Goal: Information Seeking & Learning: Learn about a topic

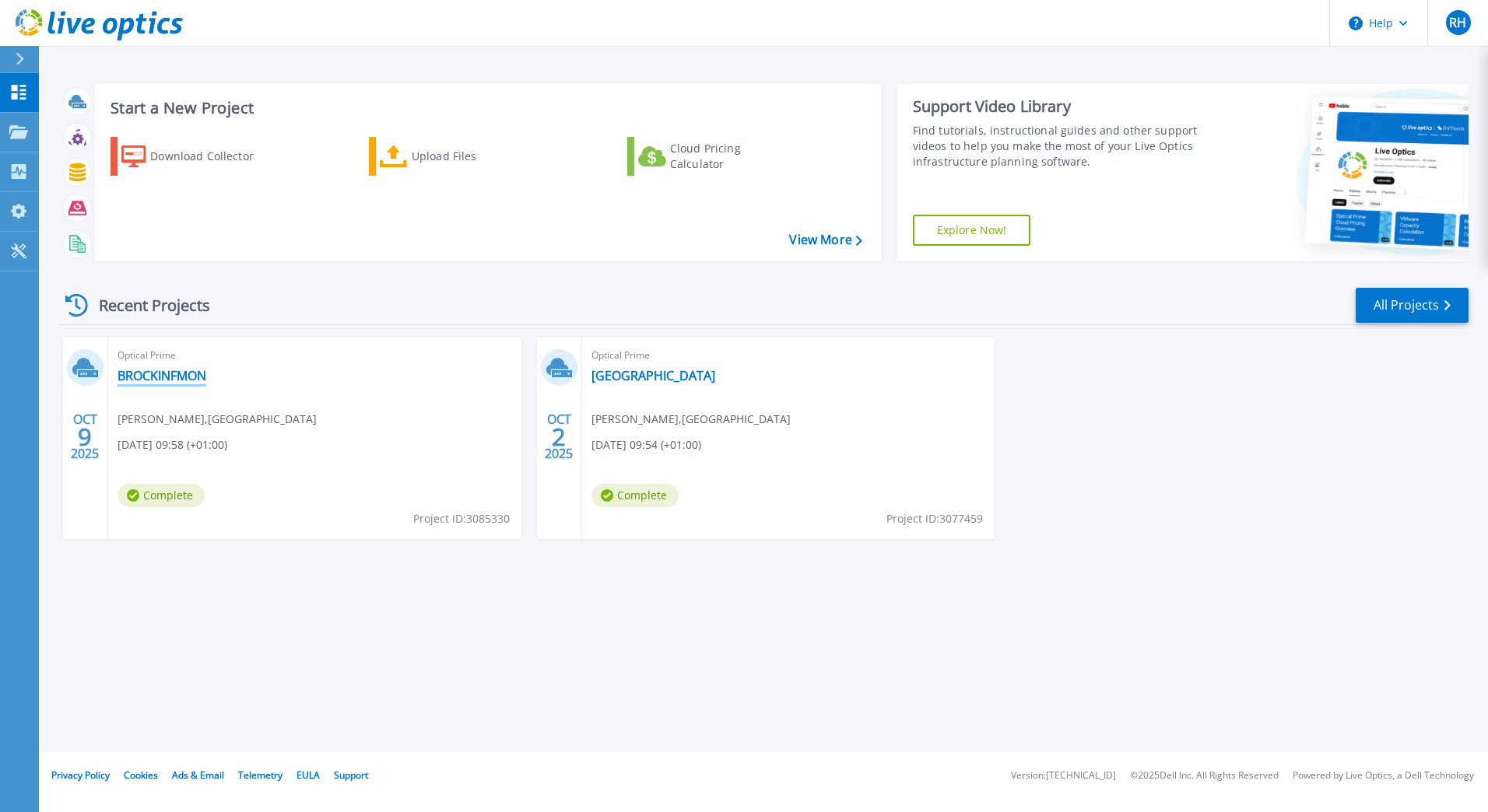
click at [170, 383] on link "BROCKINFMON" at bounding box center [162, 375] width 89 height 15
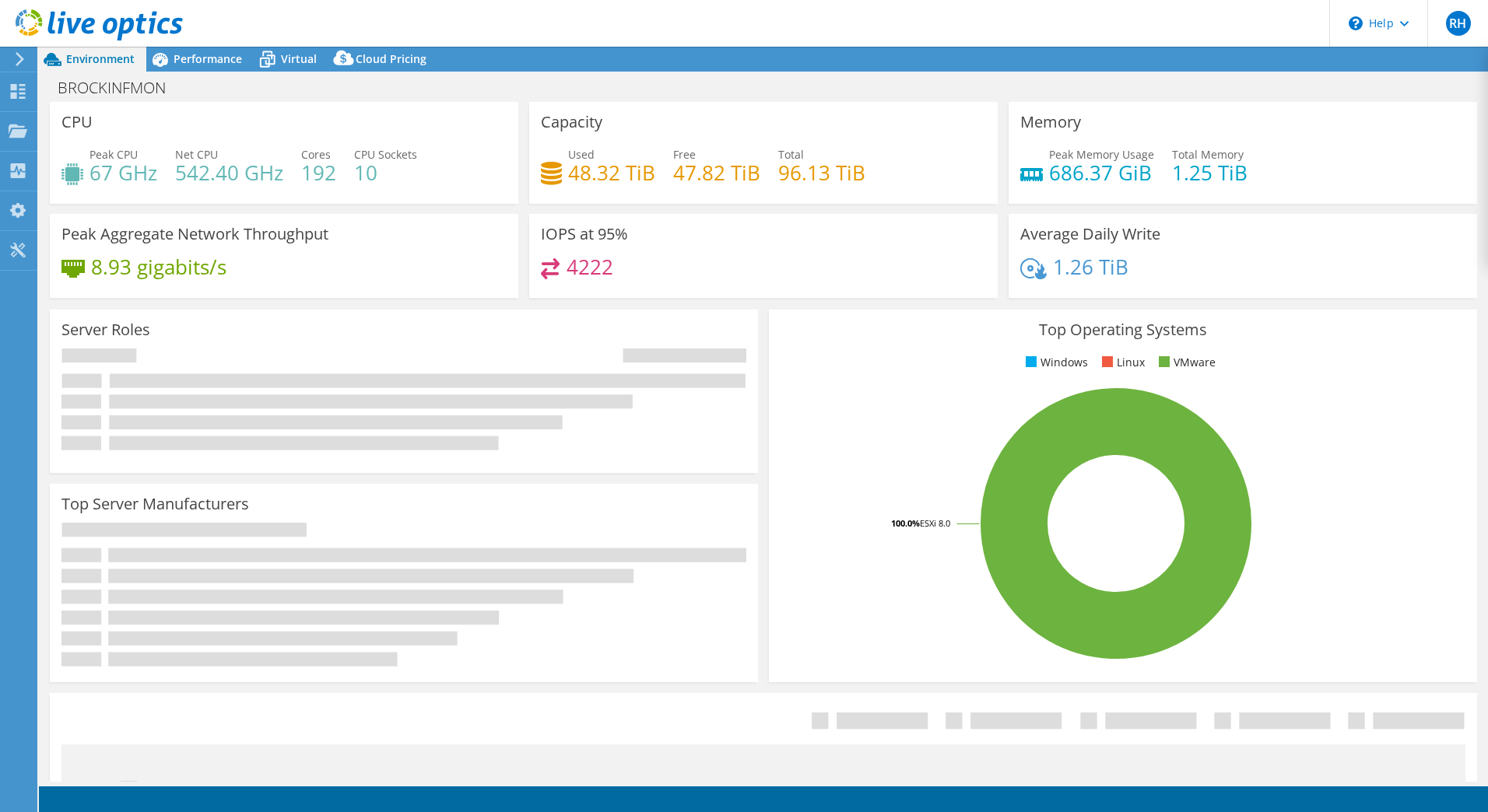
select select "USD"
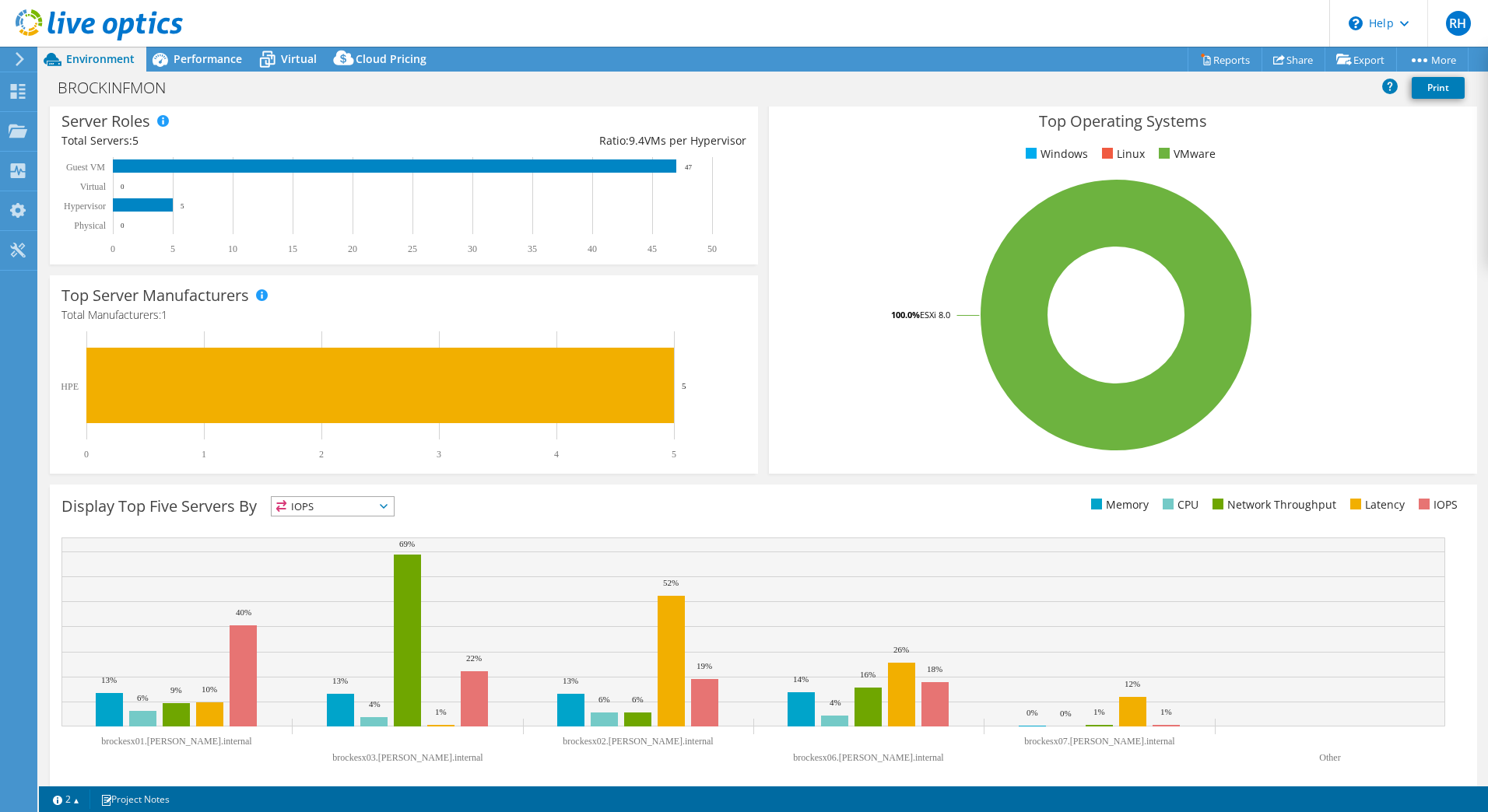
scroll to position [226, 0]
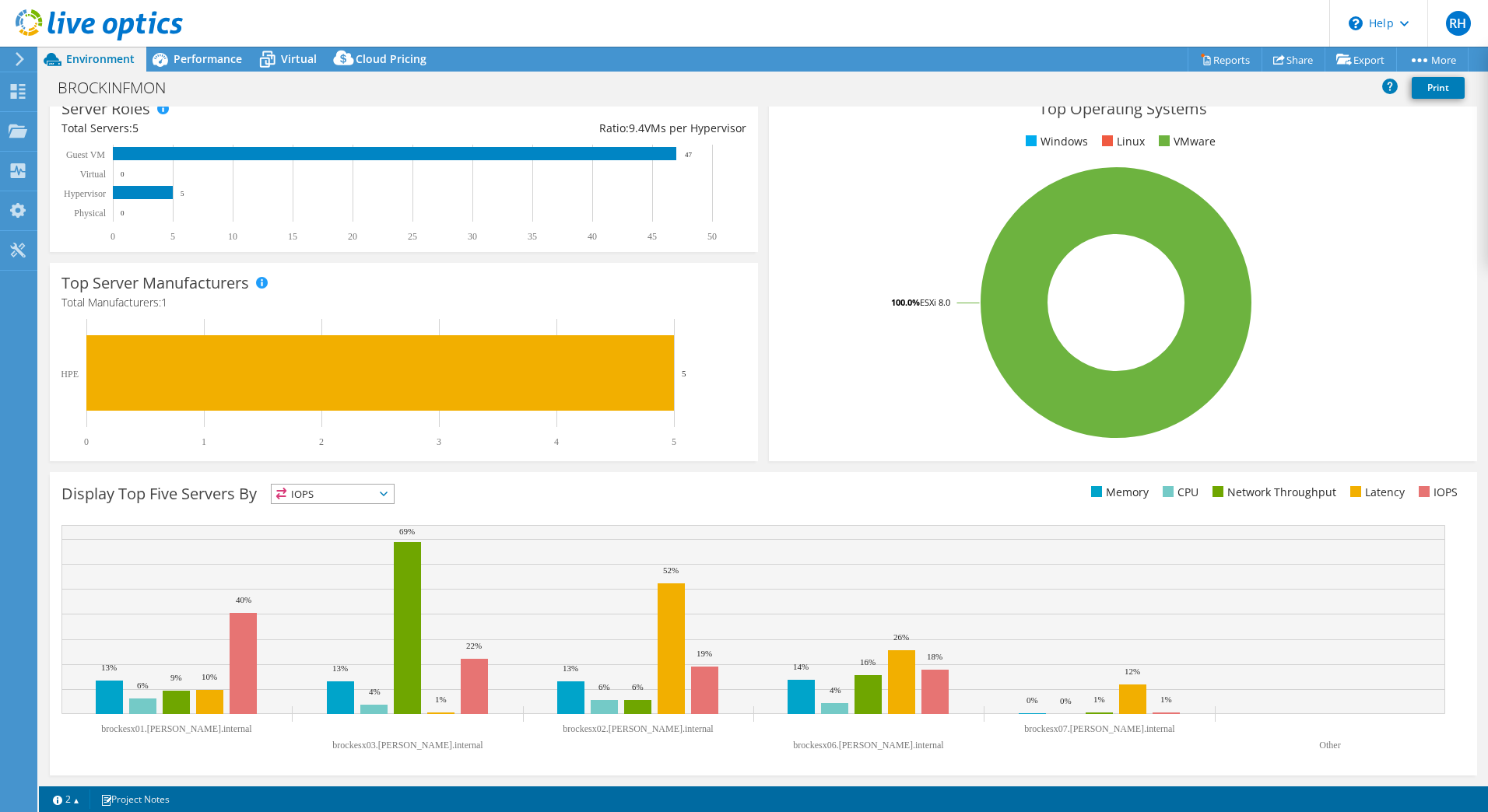
click at [353, 501] on span "IOPS" at bounding box center [332, 494] width 122 height 19
click at [456, 498] on div "Display Top Five Servers By IOPS IOPS" at bounding box center [413, 497] width 702 height 25
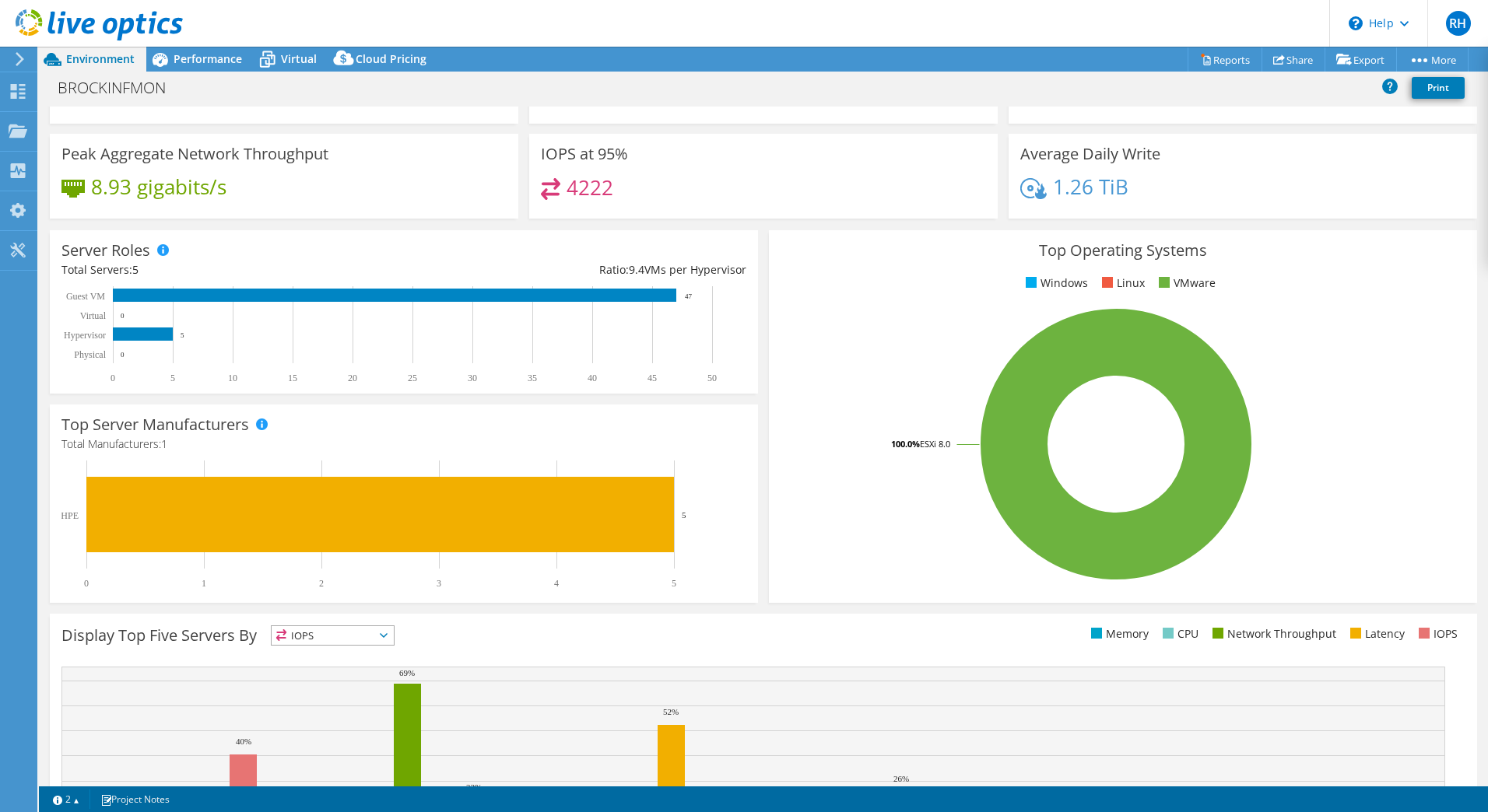
scroll to position [0, 0]
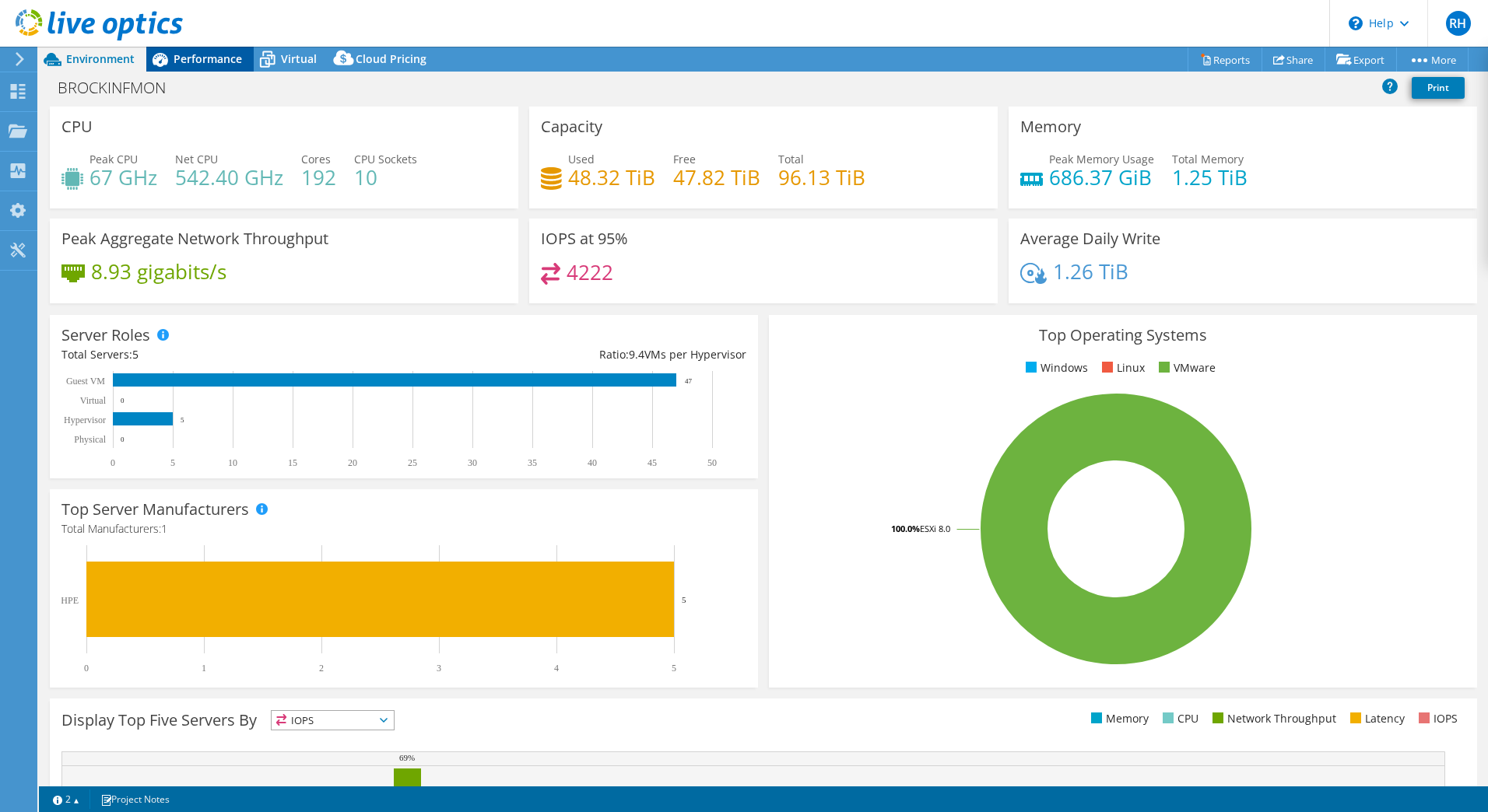
click at [230, 69] on div "Performance" at bounding box center [200, 58] width 108 height 25
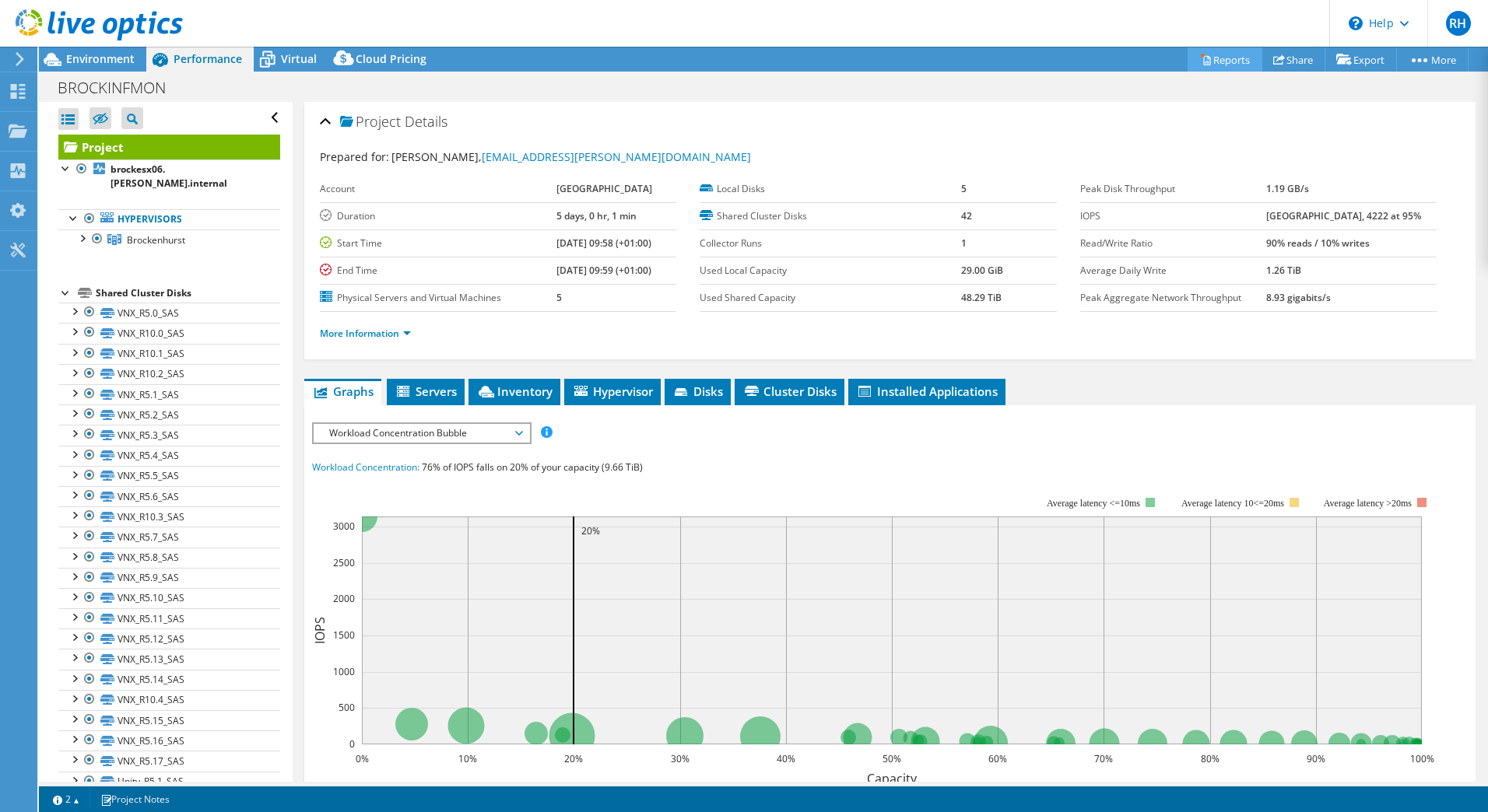
click at [1216, 62] on link "Reports" at bounding box center [1225, 59] width 75 height 24
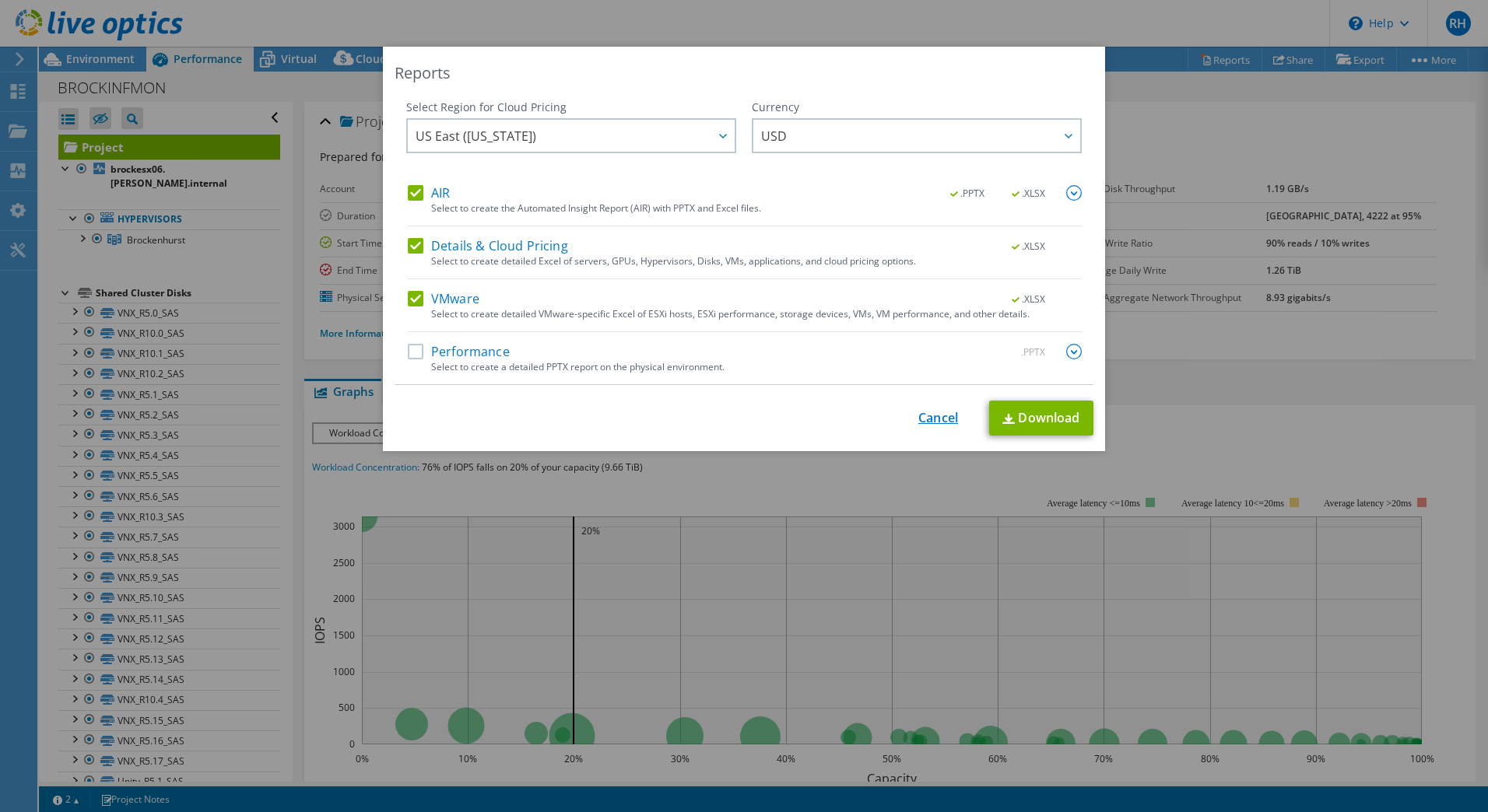
click at [951, 414] on link "Cancel" at bounding box center [938, 418] width 40 height 14
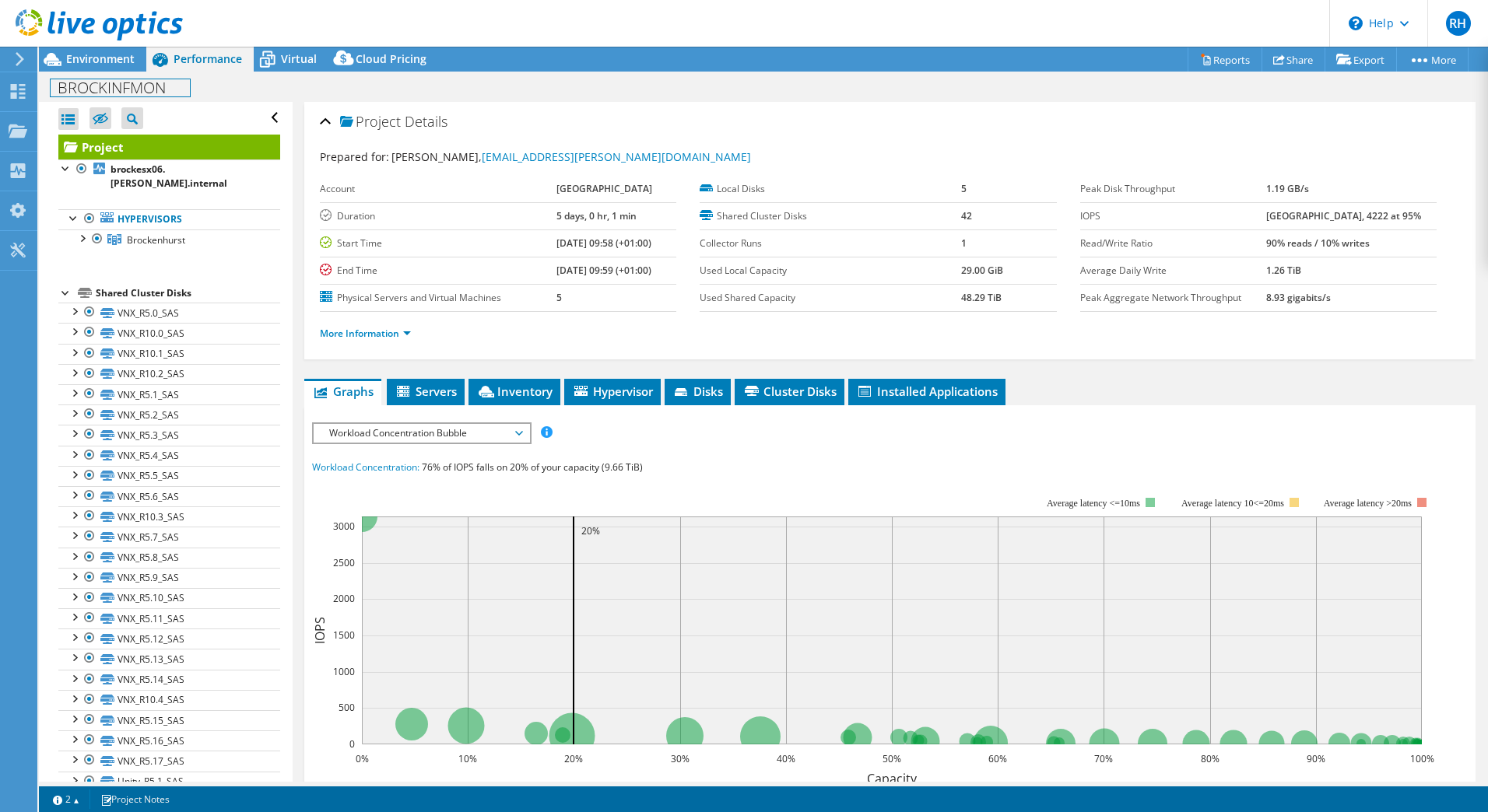
click at [90, 80] on h1 "BROCKINFMON" at bounding box center [120, 88] width 139 height 17
click at [107, 66] on div "Environment" at bounding box center [92, 58] width 108 height 25
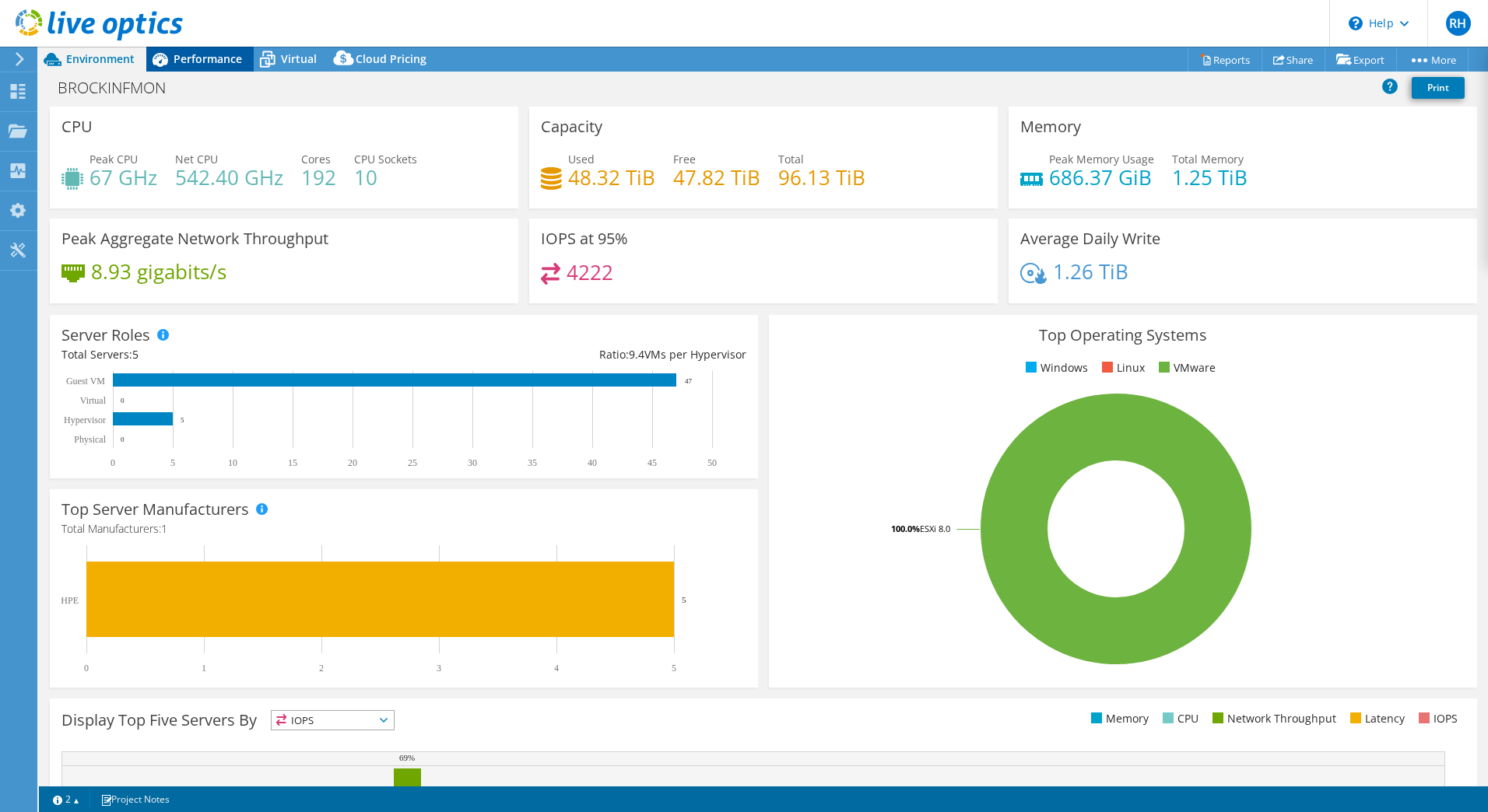
click at [222, 62] on span "Performance" at bounding box center [208, 58] width 69 height 14
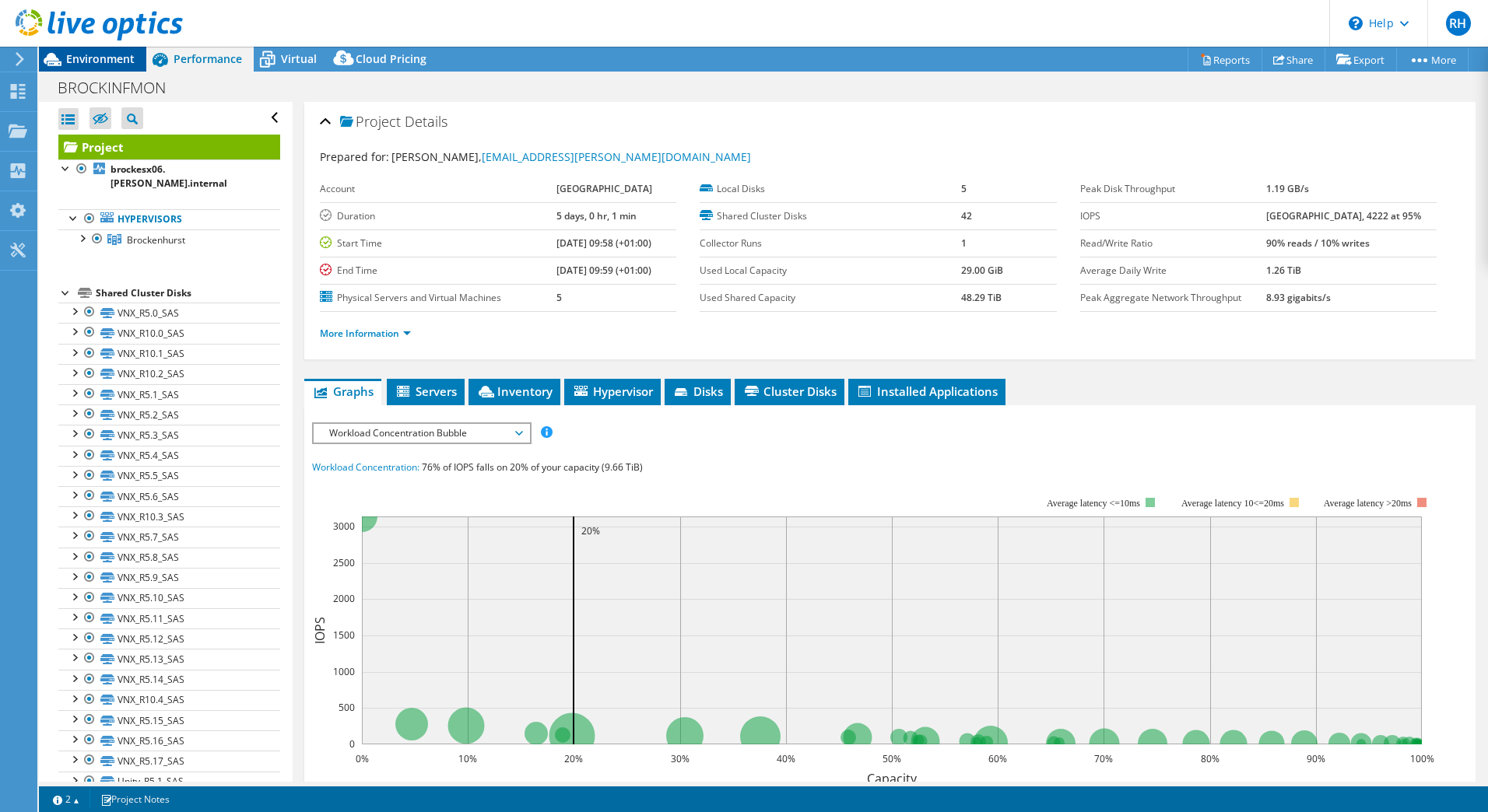
click at [113, 53] on span "Environment" at bounding box center [100, 58] width 69 height 14
